Goal: Book appointment/travel/reservation

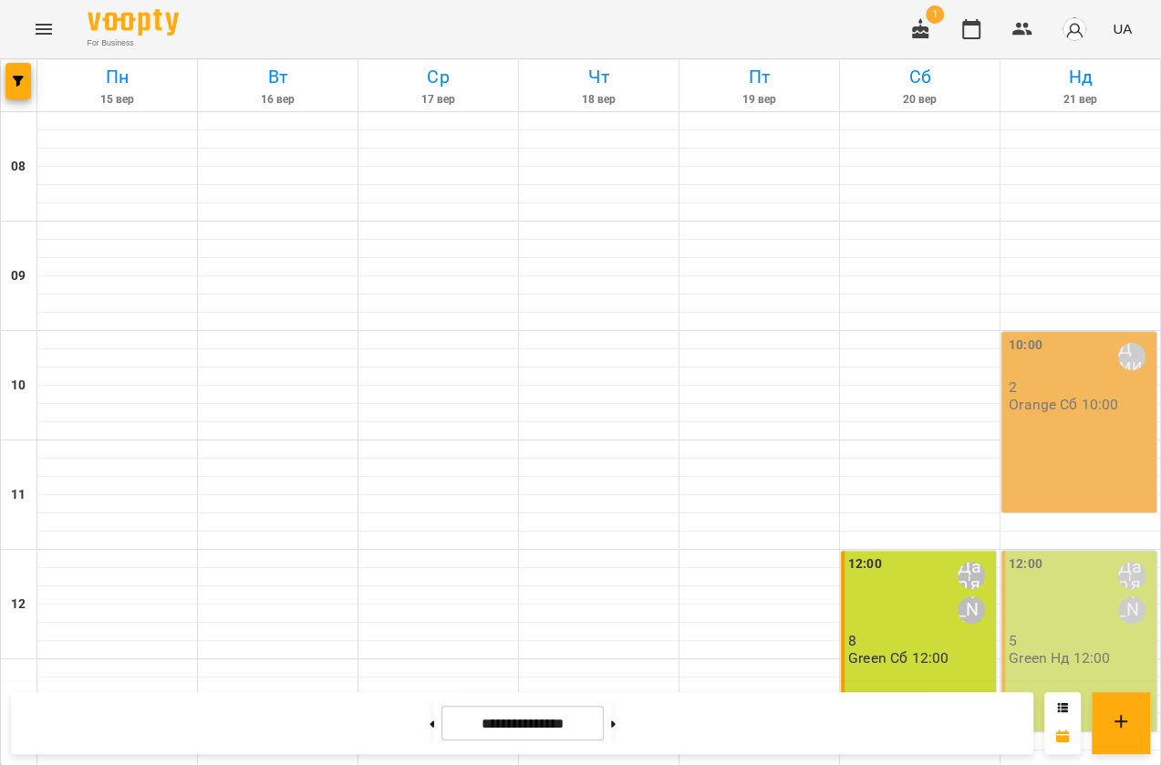
scroll to position [161, 0]
click at [1076, 332] on div "10:00 [PERSON_NAME] 2 Orange Сб 10:00" at bounding box center [1079, 422] width 155 height 181
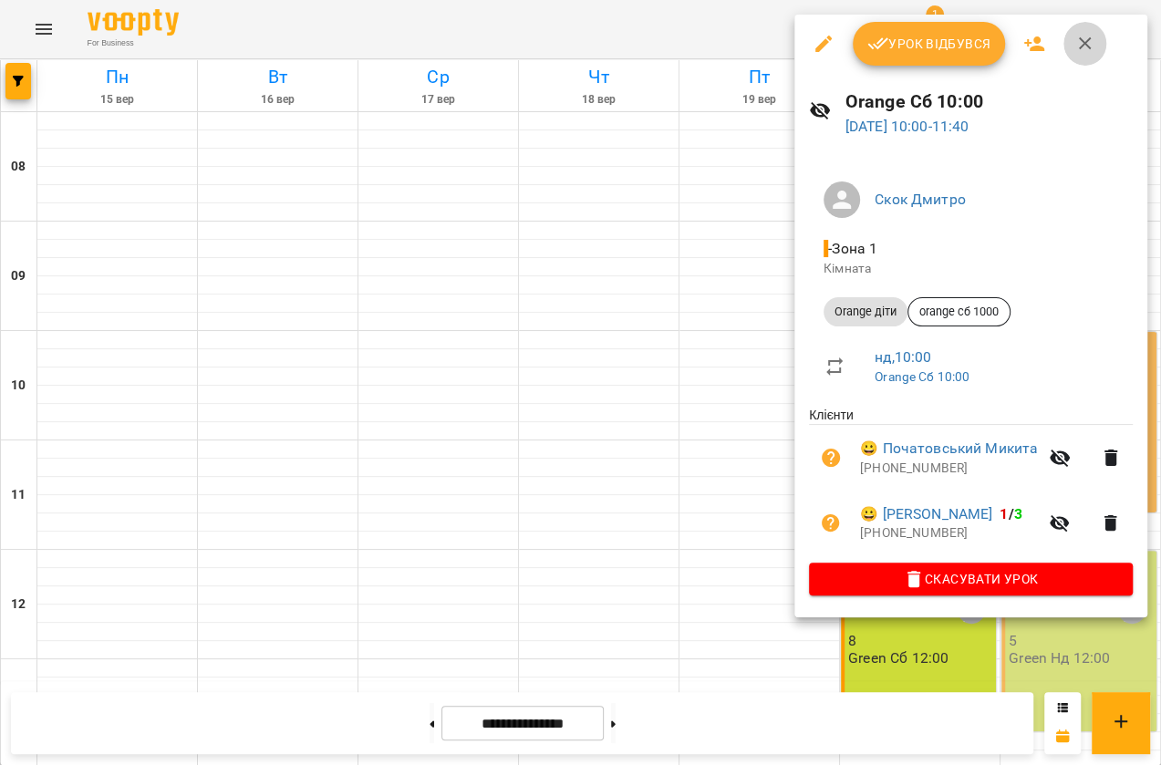
click at [1096, 44] on button "button" at bounding box center [1086, 44] width 44 height 44
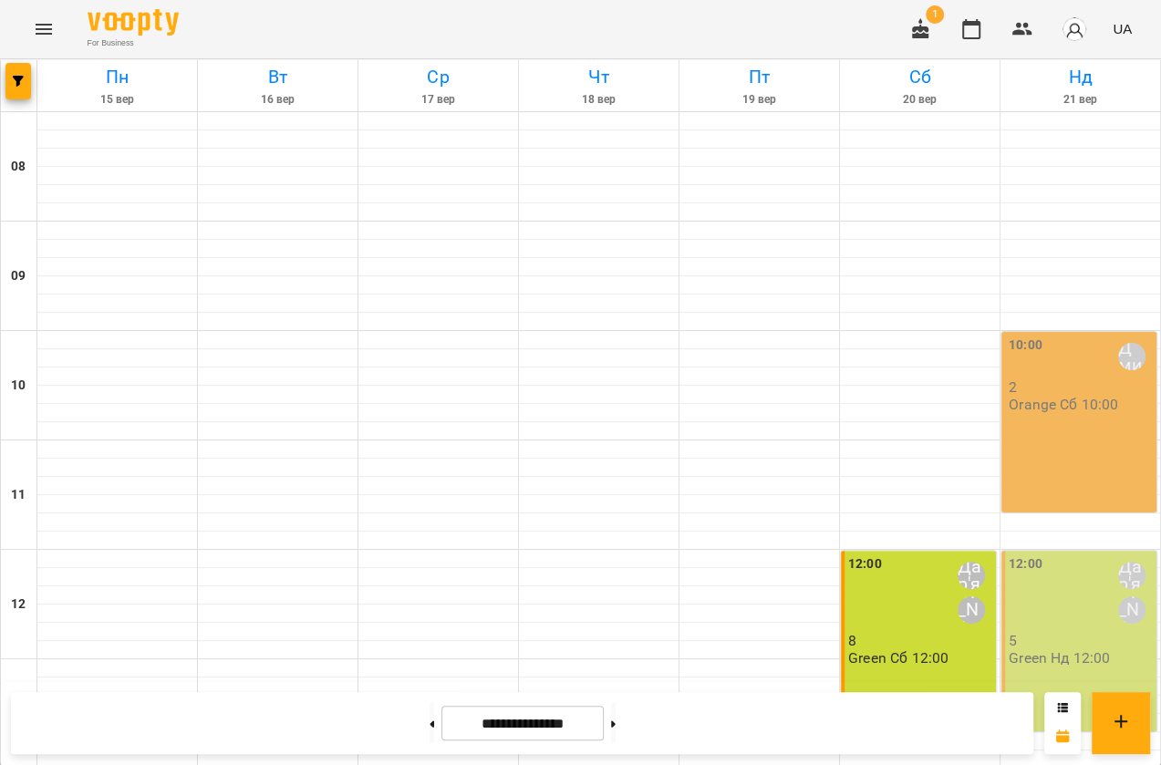
scroll to position [411, 0]
click at [1044, 555] on div "12:00 Дар'я [PERSON_NAME]" at bounding box center [1081, 593] width 144 height 77
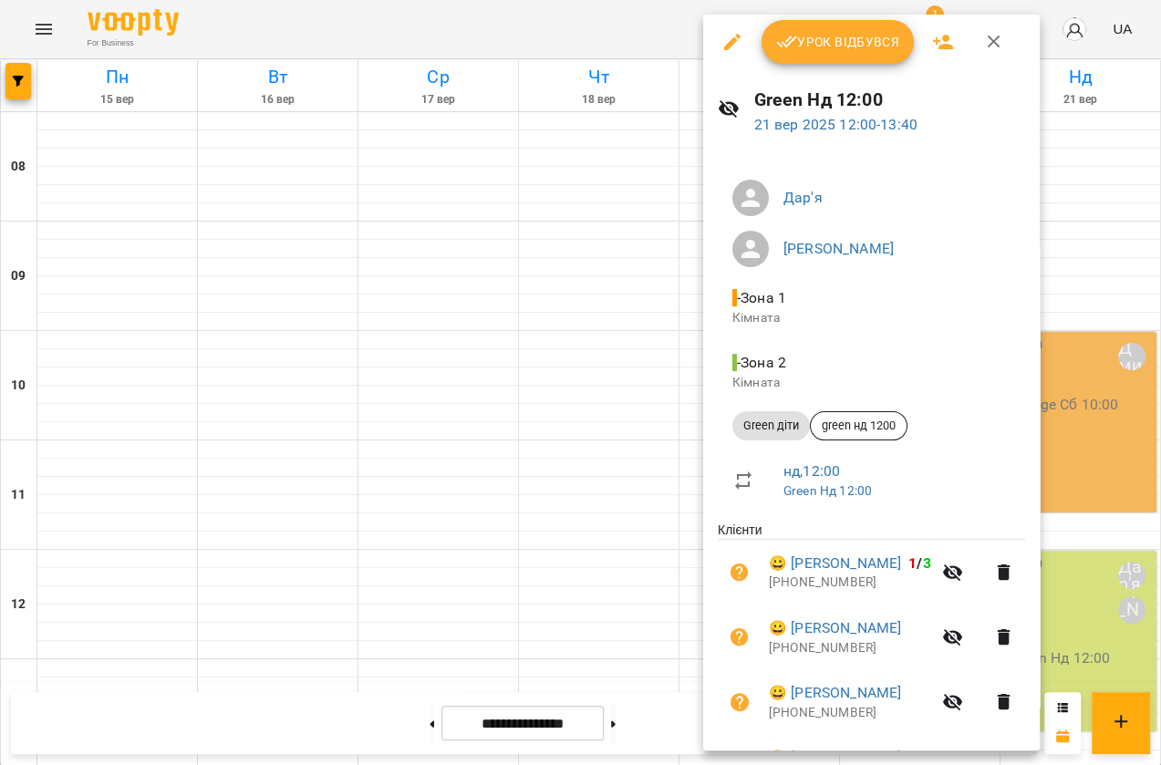
scroll to position [0, 0]
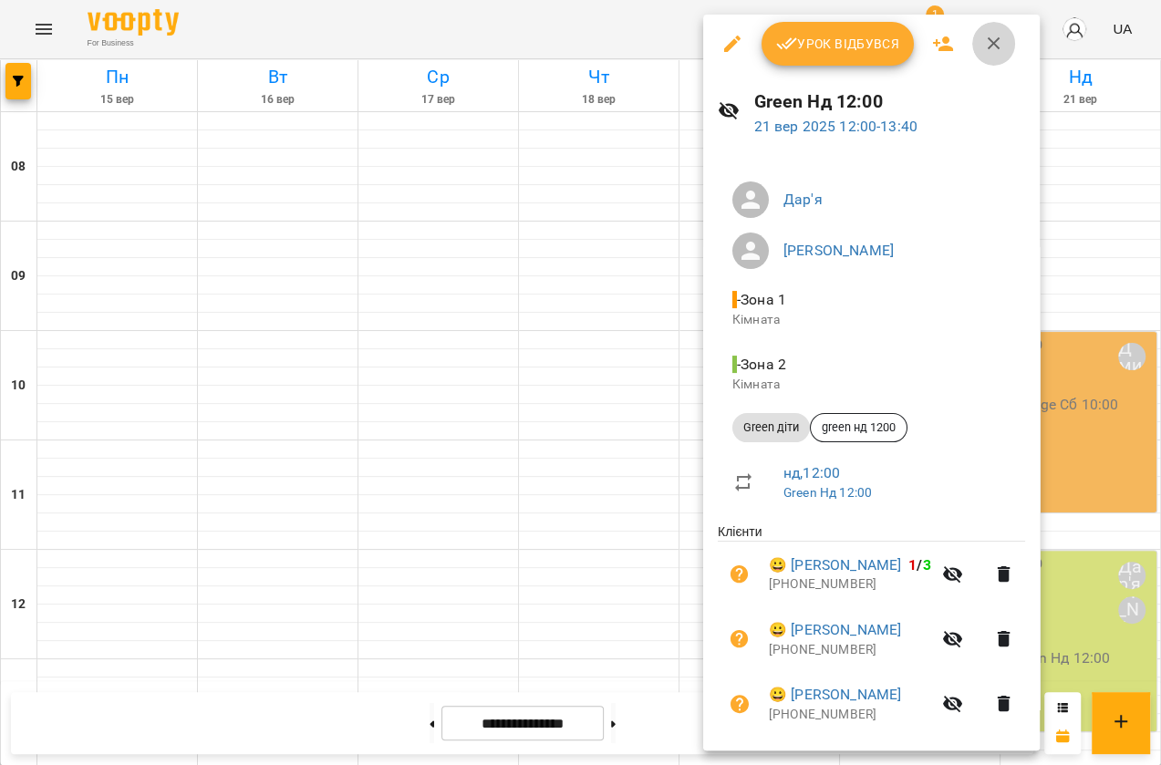
click at [996, 41] on icon "button" at bounding box center [994, 44] width 22 height 22
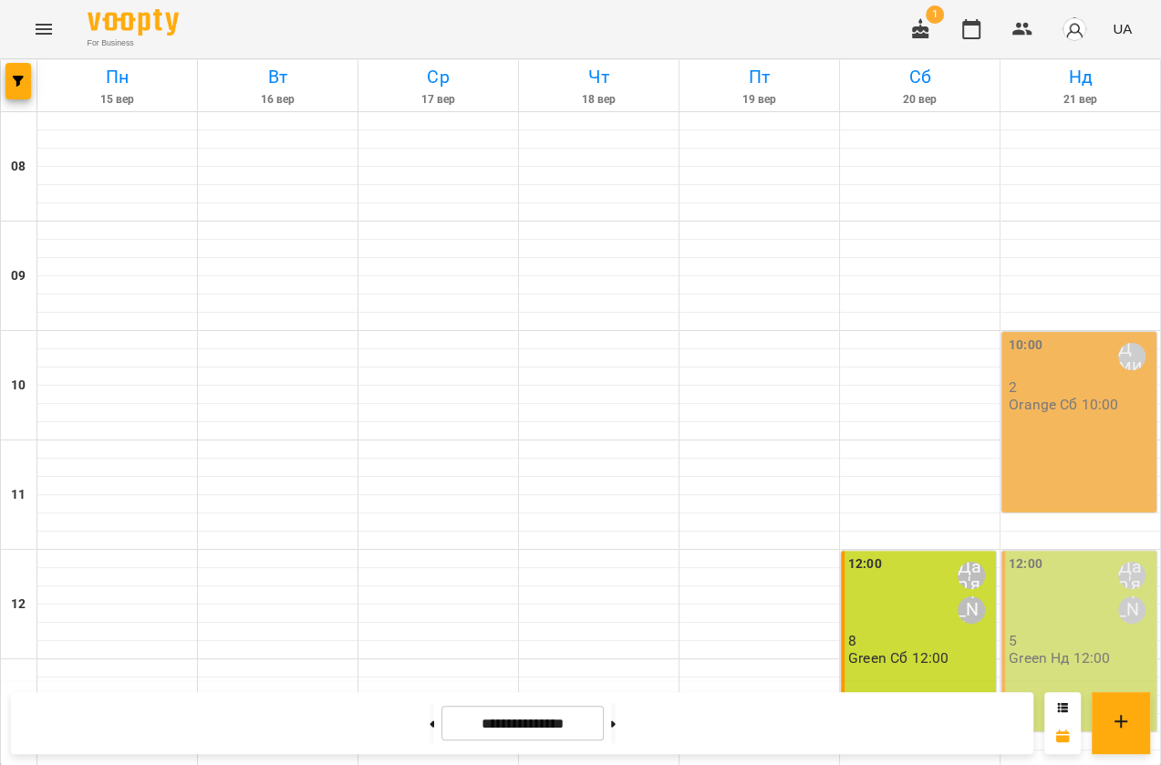
scroll to position [659, 0]
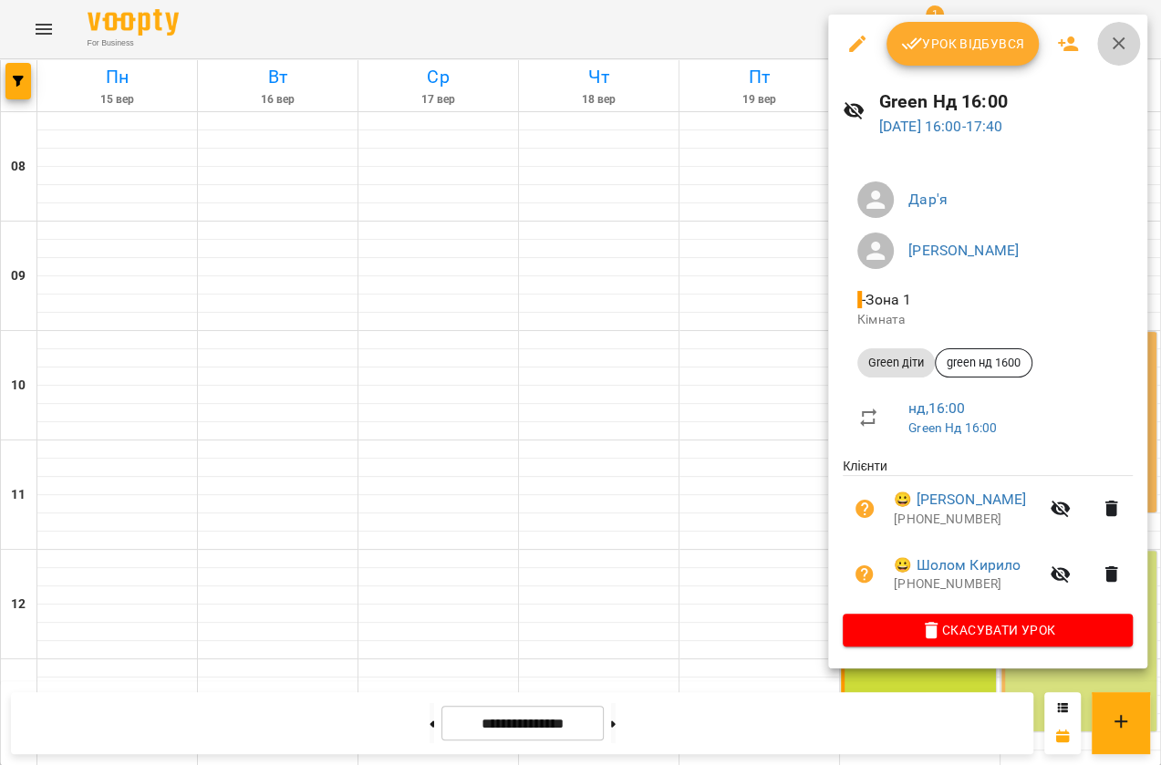
click at [1119, 33] on icon "button" at bounding box center [1119, 44] width 22 height 22
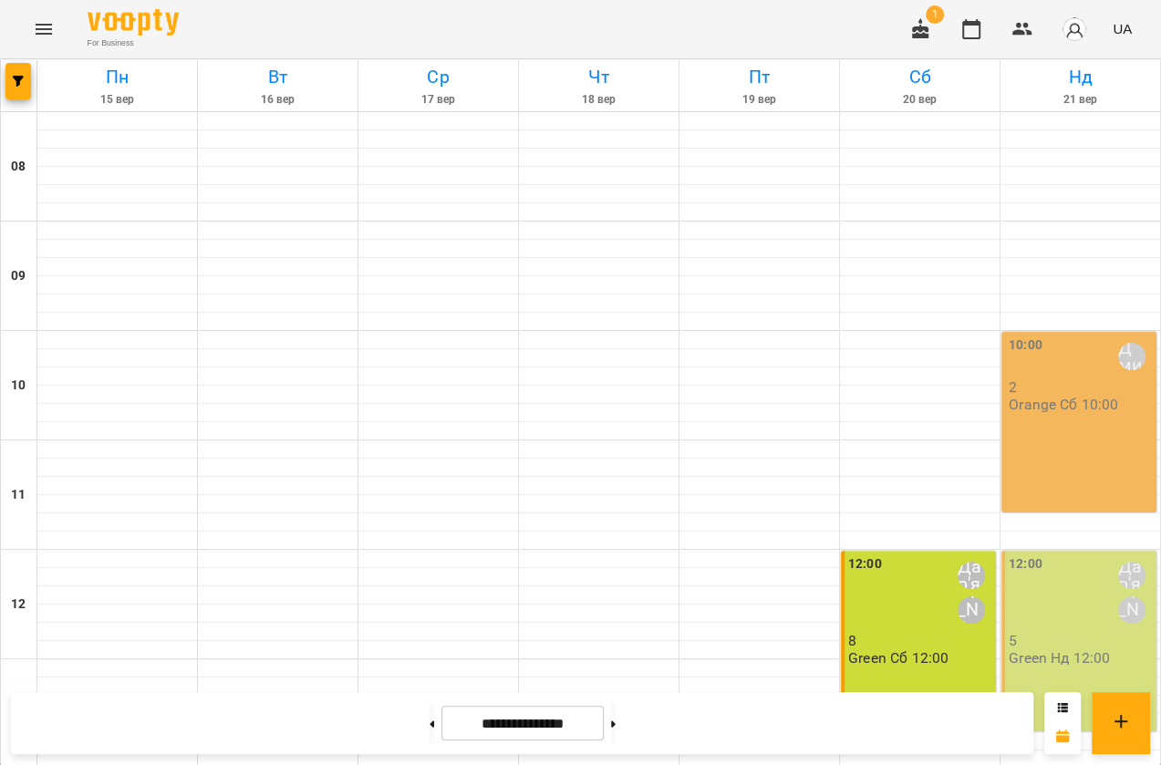
scroll to position [742, 0]
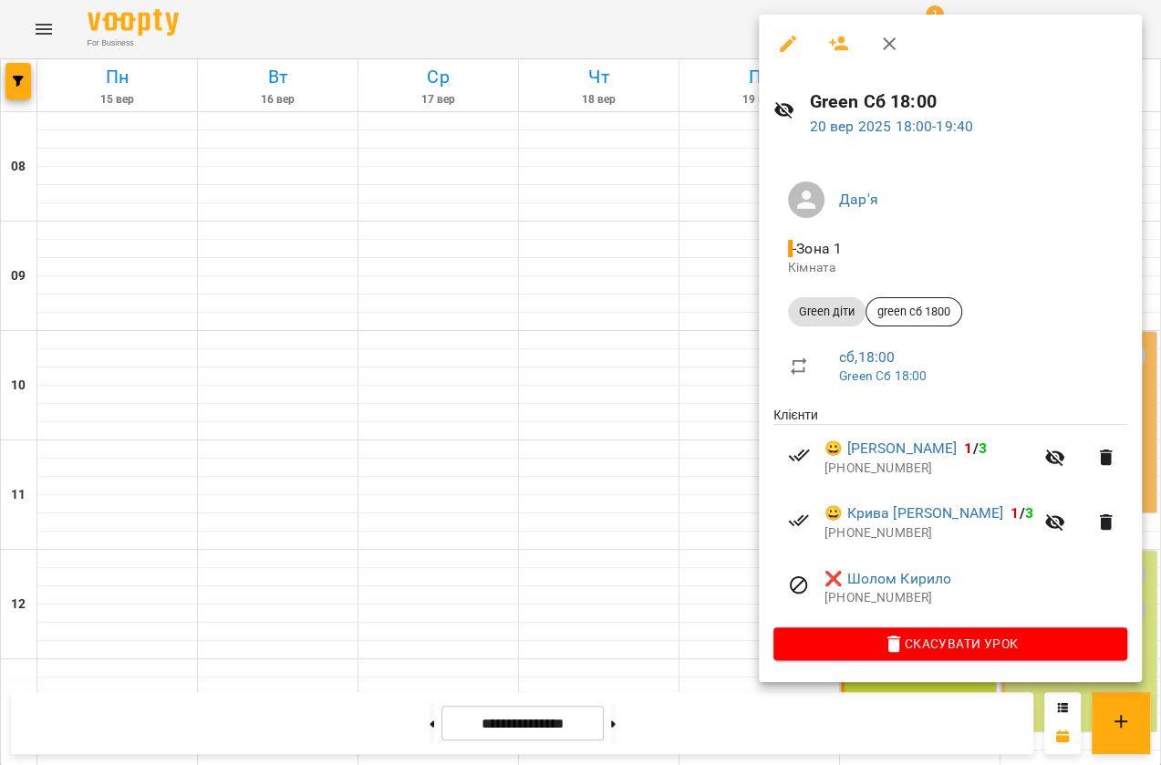
click at [683, 320] on div at bounding box center [580, 382] width 1161 height 765
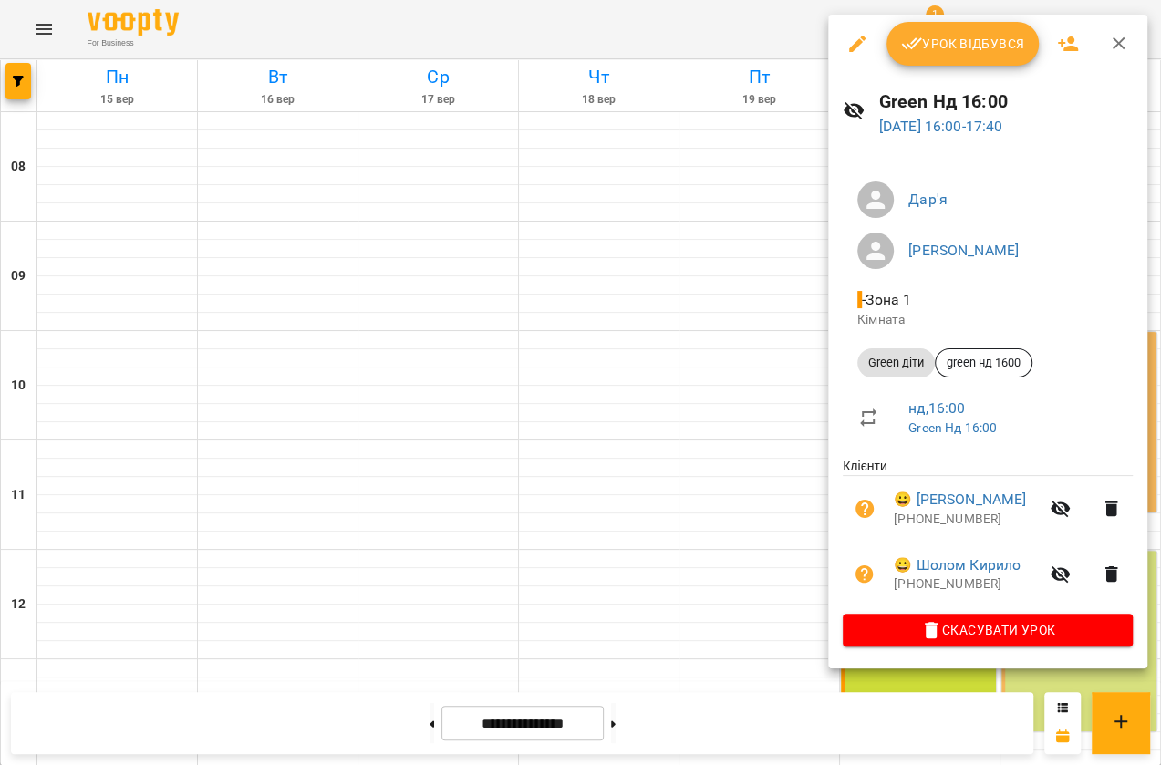
click at [1118, 52] on icon "button" at bounding box center [1119, 44] width 22 height 22
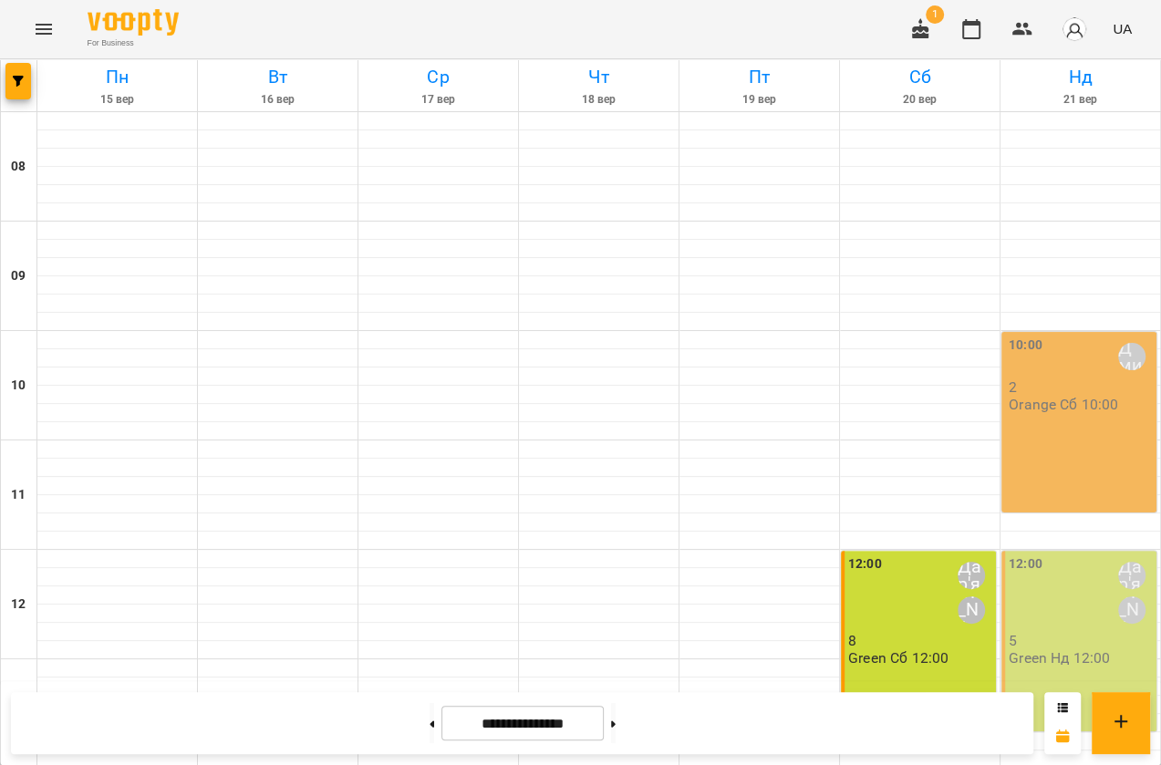
scroll to position [78, 0]
click at [1078, 555] on div "12:00 Дар'я [PERSON_NAME]" at bounding box center [1081, 593] width 144 height 77
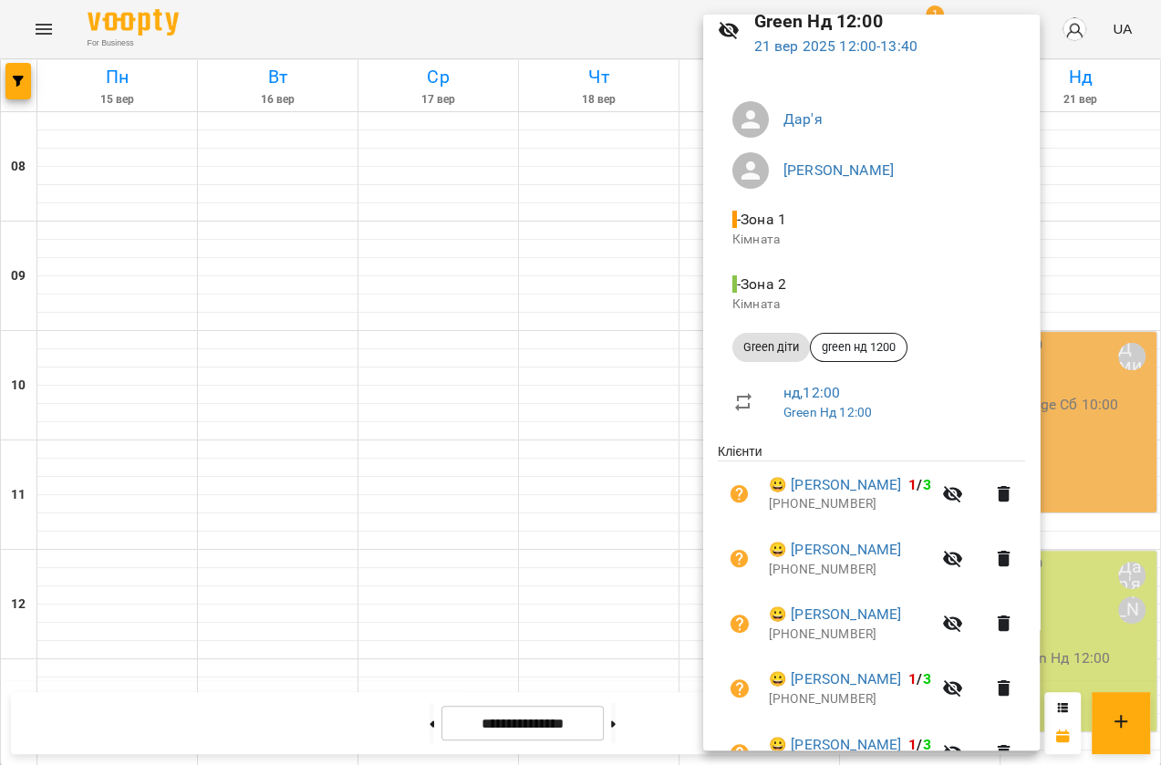
scroll to position [0, 0]
drag, startPoint x: 853, startPoint y: 535, endPoint x: 848, endPoint y: 547, distance: 12.7
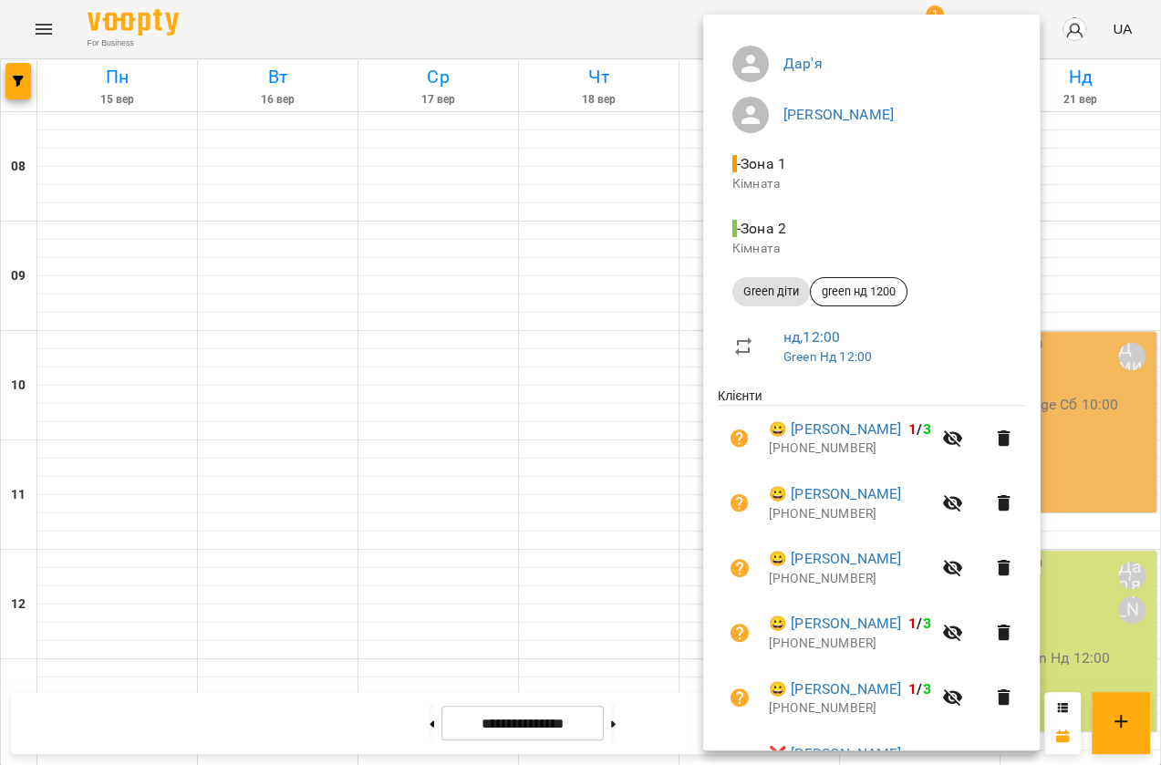
scroll to position [165, 0]
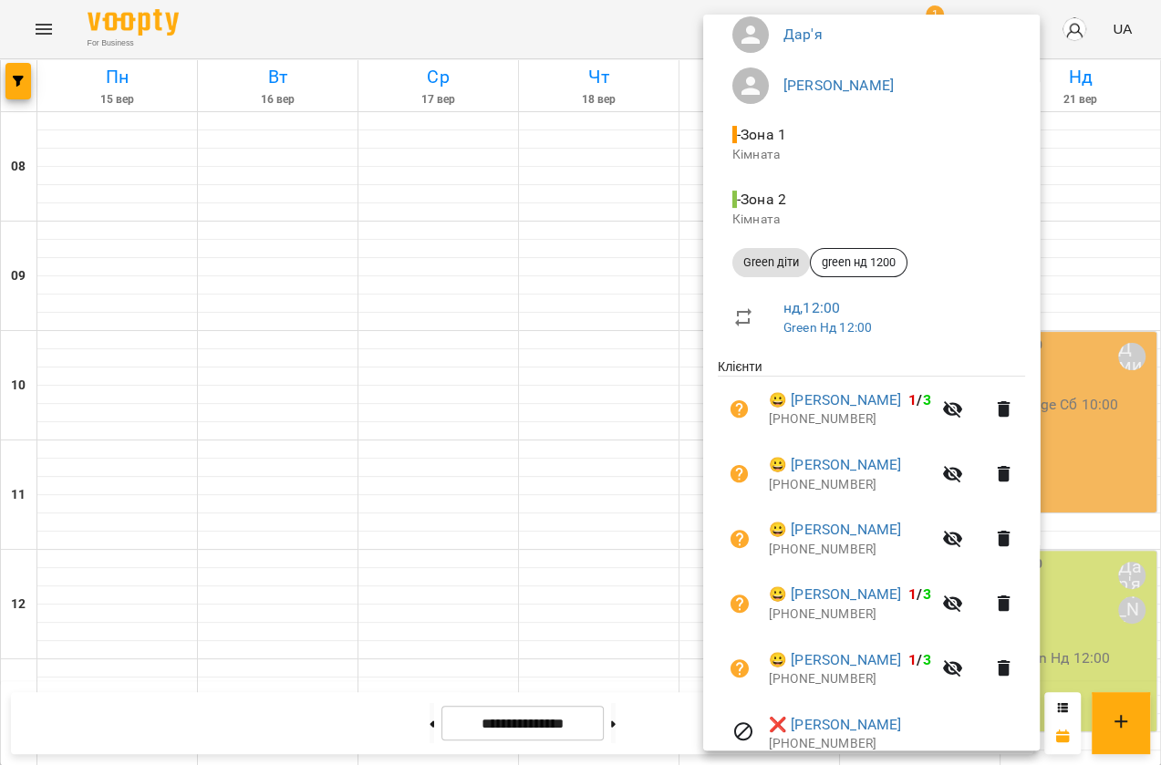
drag, startPoint x: 848, startPoint y: 547, endPoint x: 475, endPoint y: 661, distance: 390.2
click at [475, 661] on div at bounding box center [580, 382] width 1161 height 765
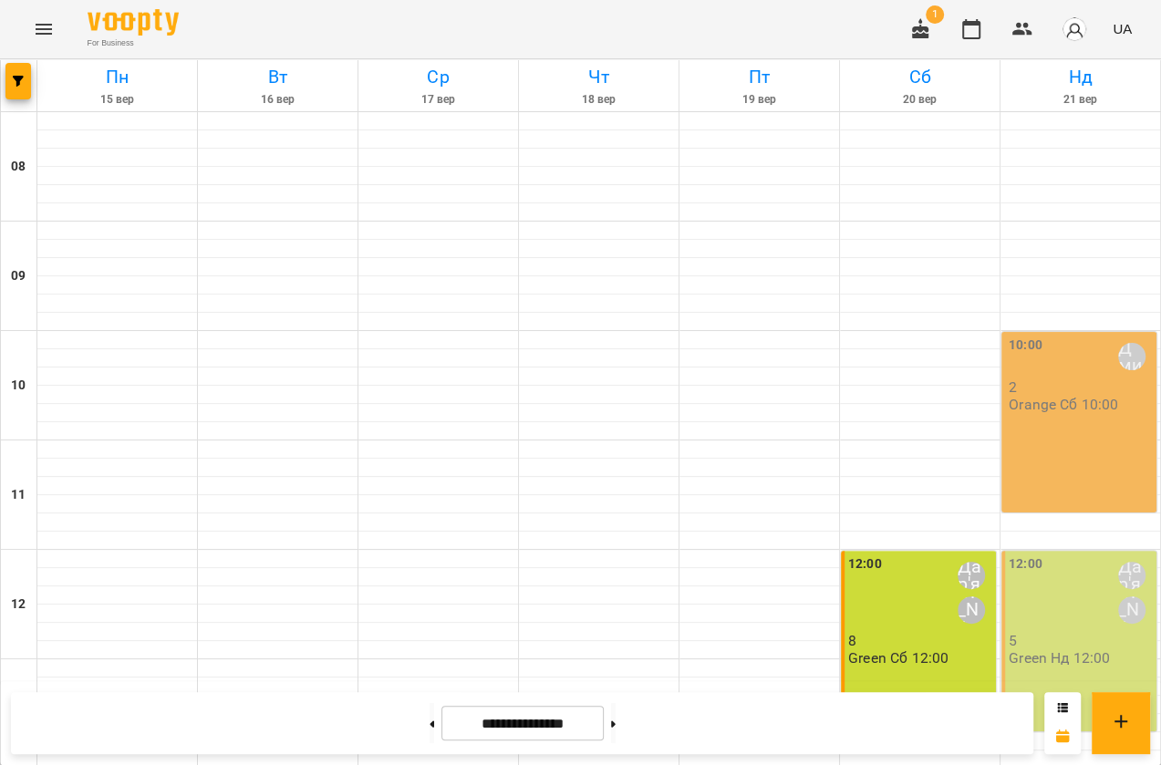
click at [1053, 373] on div "10:00 [PERSON_NAME] 2 Orange Сб 10:00" at bounding box center [1079, 422] width 155 height 181
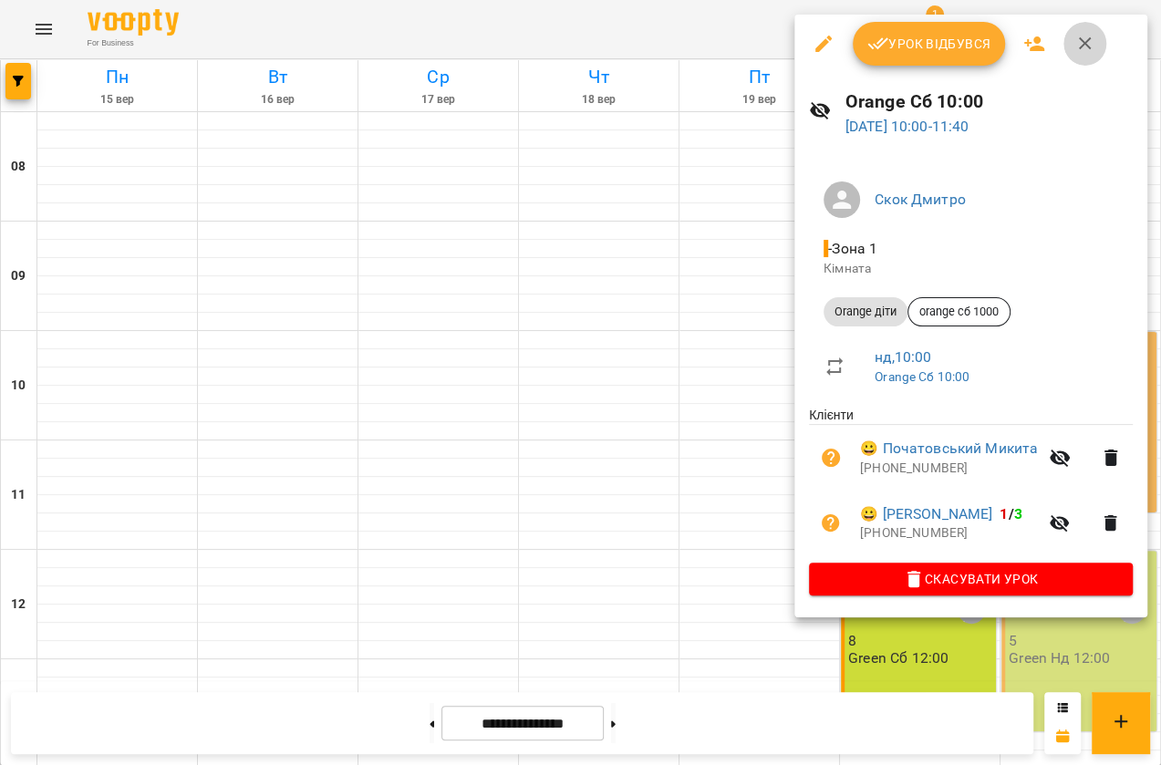
click at [1092, 36] on icon "button" at bounding box center [1086, 44] width 22 height 22
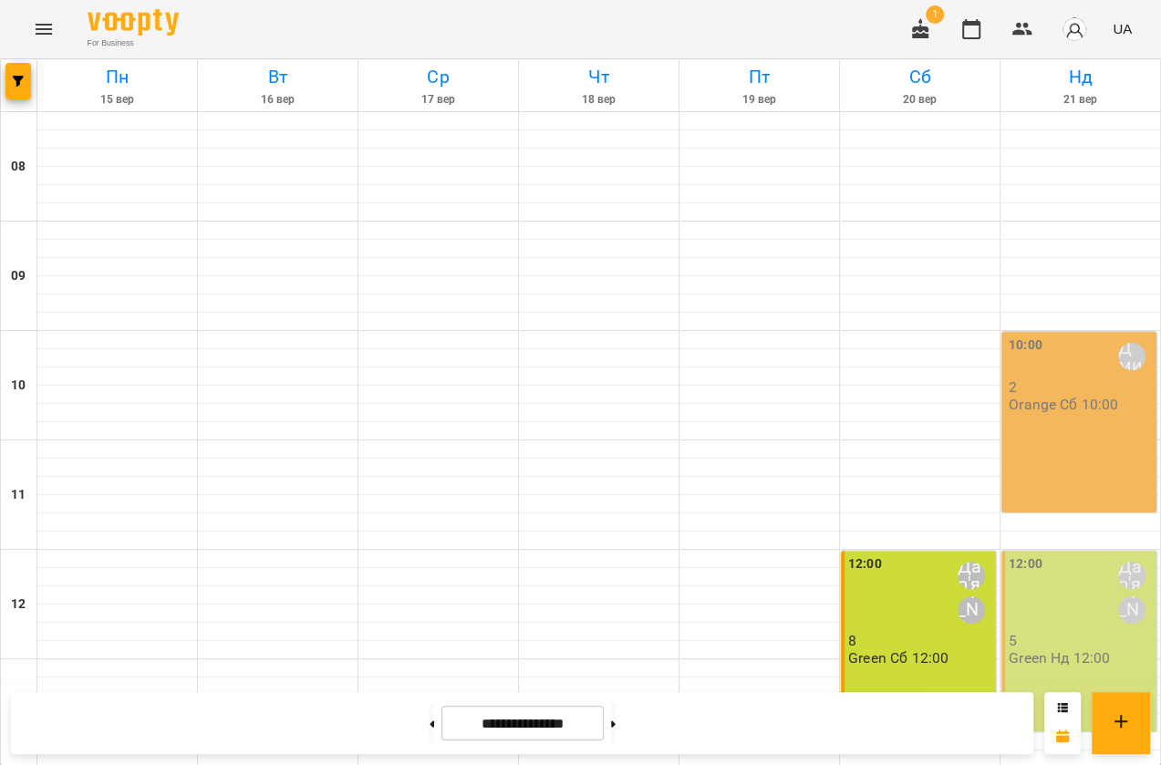
scroll to position [244, 0]
